Goal: Task Accomplishment & Management: Manage account settings

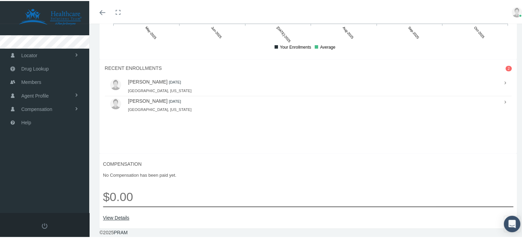
scroll to position [532, 0]
click at [156, 79] on link "[PERSON_NAME]" at bounding box center [147, 80] width 39 height 5
click at [117, 214] on link "View Details" at bounding box center [308, 217] width 410 height 8
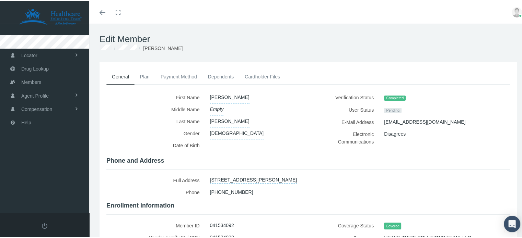
click at [315, 137] on label "Electronic Communications" at bounding box center [346, 137] width 66 height 20
click at [294, 139] on div at bounding box center [254, 146] width 98 height 14
click at [386, 131] on span "Disagrees" at bounding box center [395, 133] width 22 height 12
select select "False"
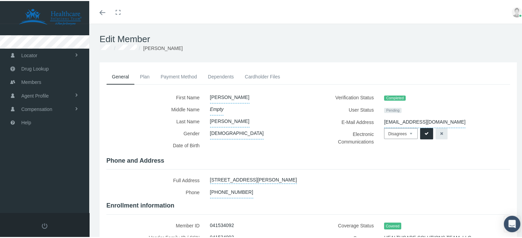
click at [405, 134] on select "N/A Agrees Disagrees" at bounding box center [401, 132] width 34 height 11
click at [316, 125] on label "E-Mail Address" at bounding box center [346, 121] width 66 height 12
drag, startPoint x: 502, startPoint y: 119, endPoint x: 451, endPoint y: 129, distance: 51.7
click at [501, 119] on div "E-Mail Address [EMAIL_ADDRESS][DOMAIN_NAME]" at bounding box center [411, 121] width 197 height 12
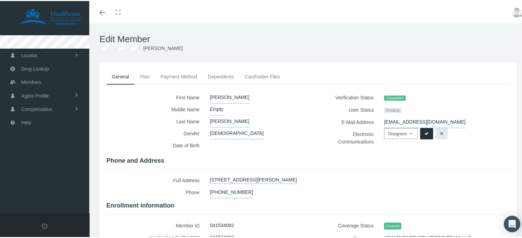
click at [439, 132] on button "button" at bounding box center [441, 132] width 12 height 11
click at [395, 134] on span "Disagrees" at bounding box center [395, 133] width 22 height 12
select select "False"
click at [340, 127] on label "Electronic Communications" at bounding box center [346, 137] width 66 height 20
click at [440, 130] on icon "button" at bounding box center [441, 133] width 3 height 7
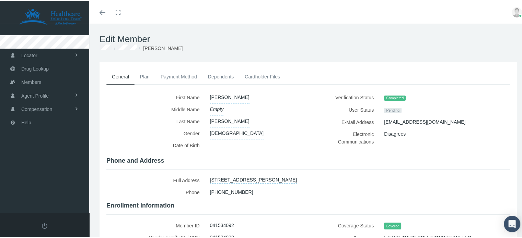
click at [471, 121] on div "[EMAIL_ADDRESS][DOMAIN_NAME]" at bounding box center [436, 121] width 115 height 12
click at [439, 120] on span "[EMAIL_ADDRESS][DOMAIN_NAME]" at bounding box center [424, 121] width 81 height 12
click at [451, 96] on div "Completed" at bounding box center [436, 97] width 115 height 12
click at [403, 163] on div "First Name" at bounding box center [307, 194] width 403 height 206
drag, startPoint x: 362, startPoint y: 167, endPoint x: 357, endPoint y: 168, distance: 4.9
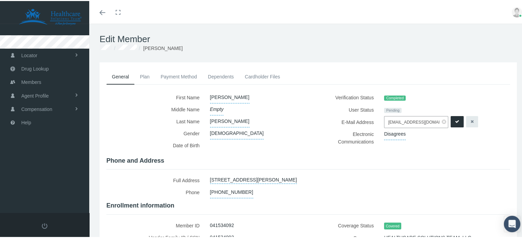
click at [361, 167] on div "First Name" at bounding box center [307, 194] width 403 height 206
drag, startPoint x: 357, startPoint y: 168, endPoint x: 344, endPoint y: 164, distance: 14.1
click at [353, 168] on div "First Name" at bounding box center [307, 194] width 403 height 206
click at [456, 122] on icon "submit" at bounding box center [457, 121] width 4 height 7
click at [399, 136] on span "Disagrees" at bounding box center [395, 133] width 22 height 12
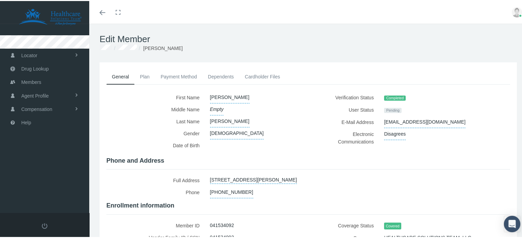
select select "False"
click at [427, 134] on button "submit" at bounding box center [426, 132] width 13 height 11
click at [215, 109] on span "Empty" at bounding box center [217, 109] width 14 height 12
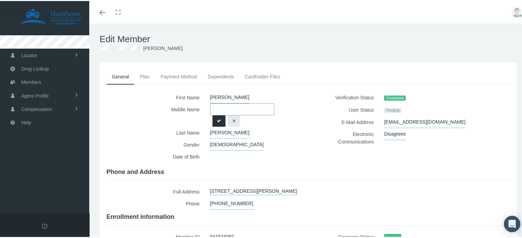
click at [220, 119] on button "submit" at bounding box center [218, 120] width 13 height 11
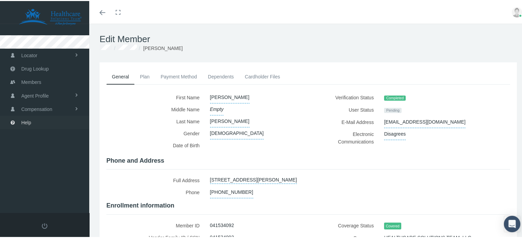
click at [39, 120] on link "Help" at bounding box center [44, 121] width 89 height 13
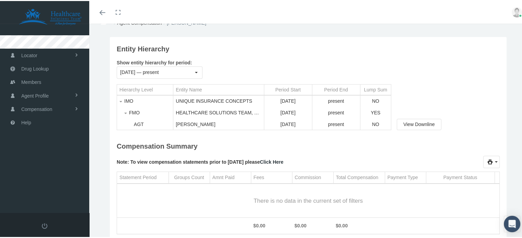
scroll to position [69, 0]
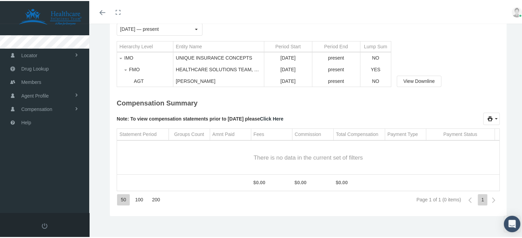
click at [137, 201] on div "100" at bounding box center [138, 198] width 15 height 11
click at [156, 201] on div "200" at bounding box center [155, 198] width 15 height 11
click at [140, 197] on div "100" at bounding box center [138, 198] width 15 height 11
click at [122, 200] on div "50" at bounding box center [123, 198] width 13 height 11
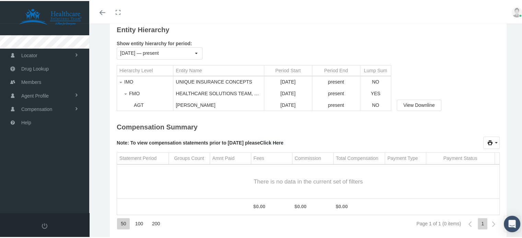
scroll to position [0, 0]
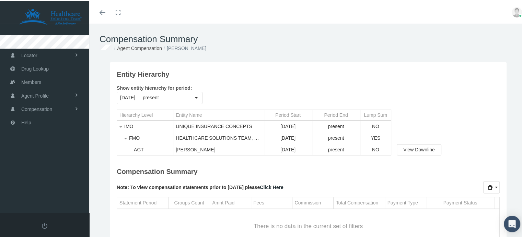
drag, startPoint x: 511, startPoint y: 0, endPoint x: 411, endPoint y: 72, distance: 123.1
click at [411, 72] on div "Entity Hierarchy" at bounding box center [308, 75] width 383 height 15
click at [518, 16] on link at bounding box center [516, 11] width 21 height 23
click at [379, 30] on div "Compensation Summary Agent Compensation MANUEL RUIZ" at bounding box center [308, 42] width 438 height 39
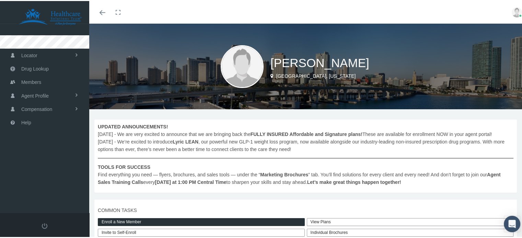
drag, startPoint x: 509, startPoint y: 11, endPoint x: 501, endPoint y: 18, distance: 10.5
click at [512, 11] on img at bounding box center [517, 11] width 10 height 10
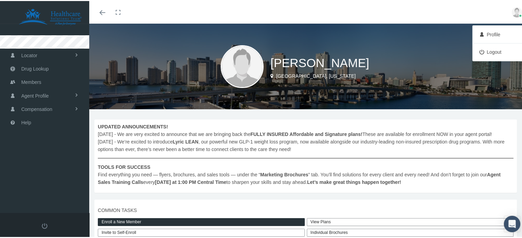
click at [490, 56] on link "Logout" at bounding box center [499, 51] width 51 height 13
